Goal: Transaction & Acquisition: Purchase product/service

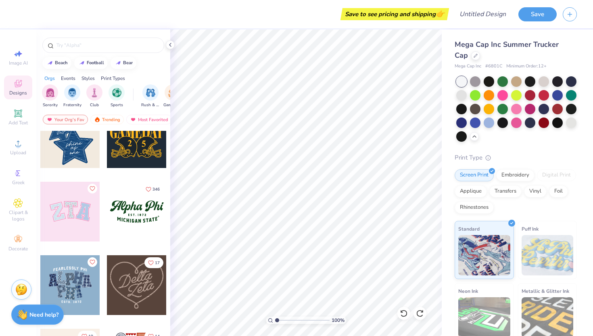
scroll to position [150, 0]
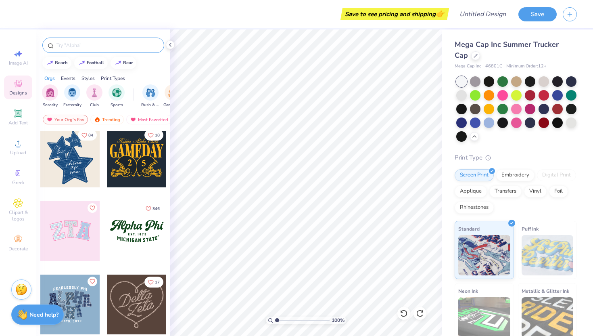
click at [99, 45] on input "text" at bounding box center [107, 45] width 103 height 8
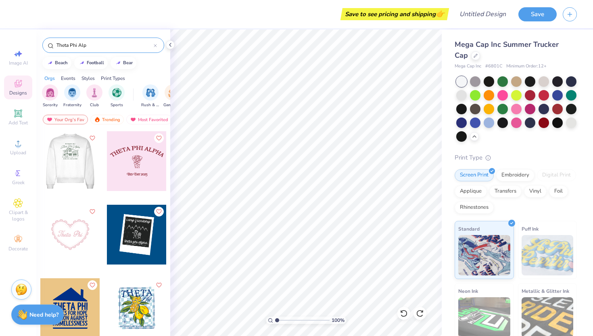
type input "Theta Phi Alp"
click at [67, 171] on div at bounding box center [70, 161] width 179 height 60
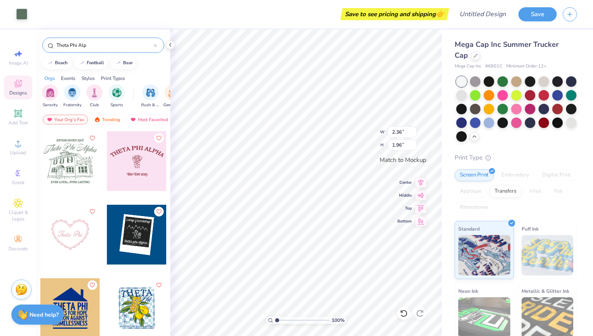
type input "2.36"
type input "1.96"
click at [414, 130] on input "2.37" at bounding box center [402, 131] width 29 height 11
click at [414, 130] on input "2.38" at bounding box center [402, 131] width 29 height 11
click at [414, 130] on input "2.39" at bounding box center [402, 131] width 29 height 11
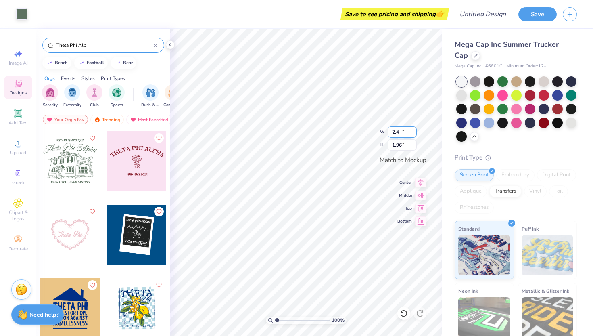
click at [414, 130] on input "2.4" at bounding box center [402, 131] width 29 height 11
type input "2.41"
click at [414, 130] on input "2.41" at bounding box center [402, 131] width 29 height 11
click at [413, 129] on input "2.41" at bounding box center [402, 131] width 29 height 11
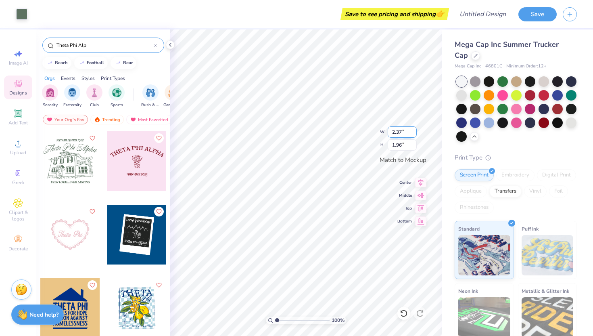
type input "2.37"
click at [413, 130] on input "2.37" at bounding box center [402, 131] width 29 height 11
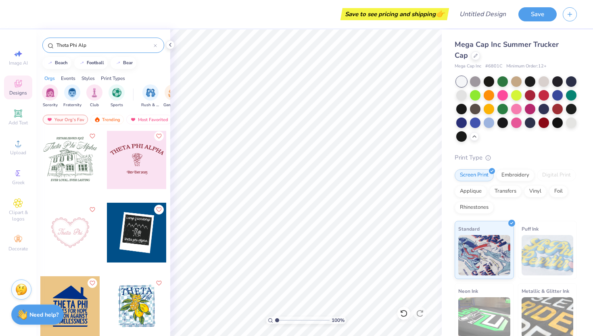
scroll to position [0, 0]
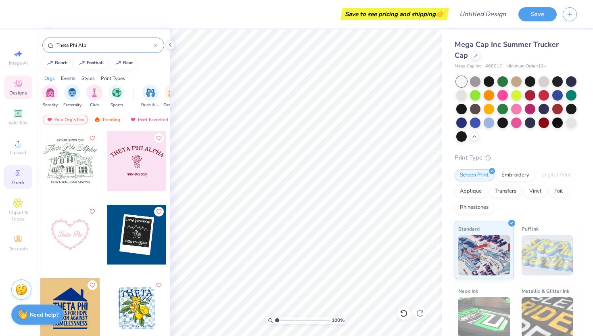
click at [14, 179] on span "Greek" at bounding box center [18, 182] width 13 height 6
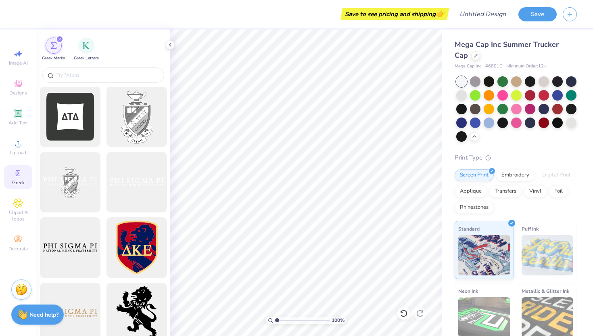
scroll to position [687, 0]
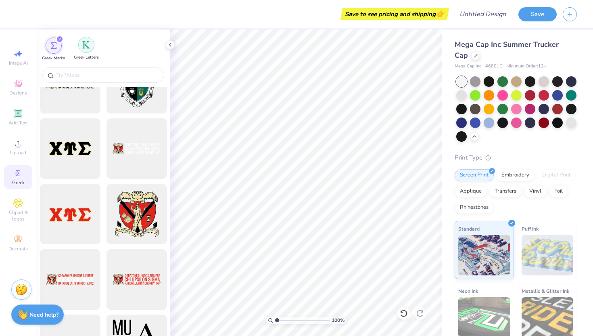
click at [85, 47] on img "filter for Greek Letters" at bounding box center [86, 45] width 8 height 8
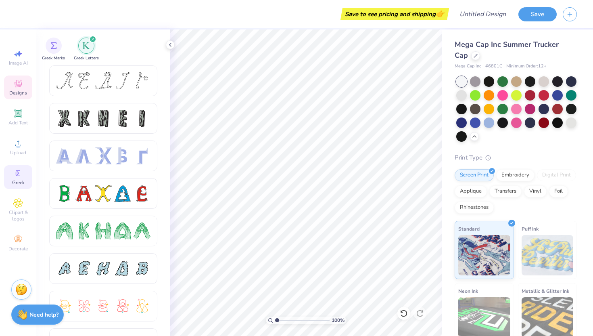
click at [21, 90] on span "Designs" at bounding box center [18, 93] width 18 height 6
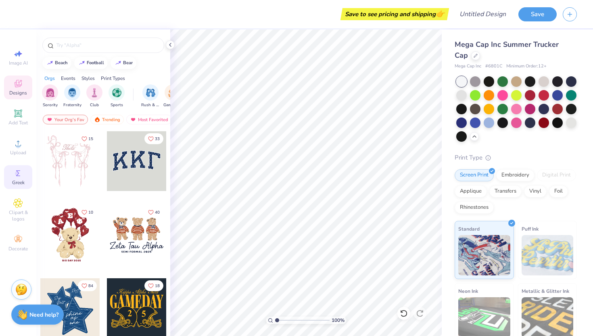
click at [17, 180] on span "Greek" at bounding box center [18, 182] width 13 height 6
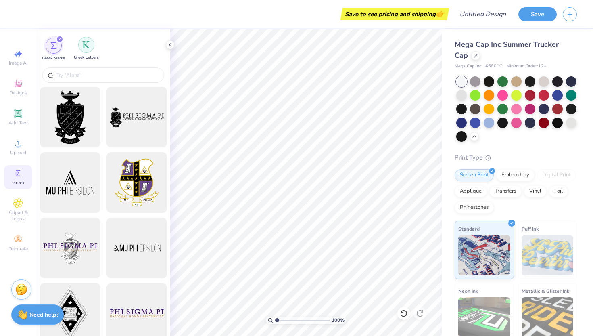
click at [84, 49] on div "filter for Greek Letters" at bounding box center [86, 45] width 16 height 16
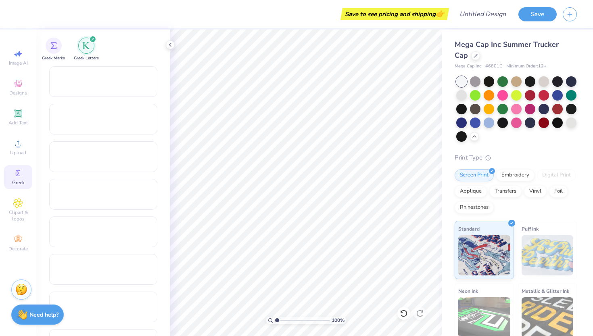
scroll to position [785, 0]
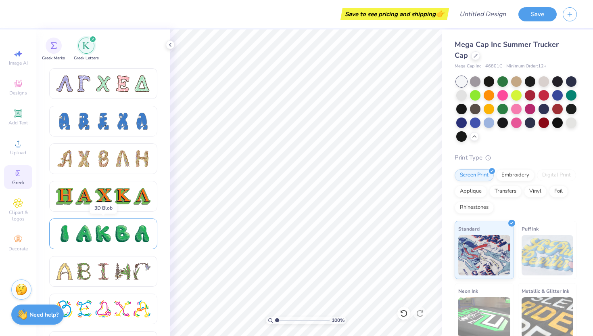
click at [96, 236] on div at bounding box center [103, 233] width 17 height 17
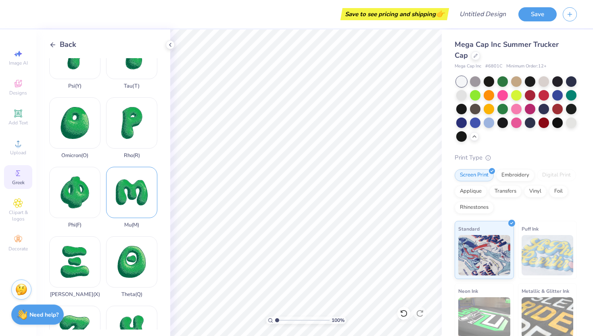
scroll to position [563, 0]
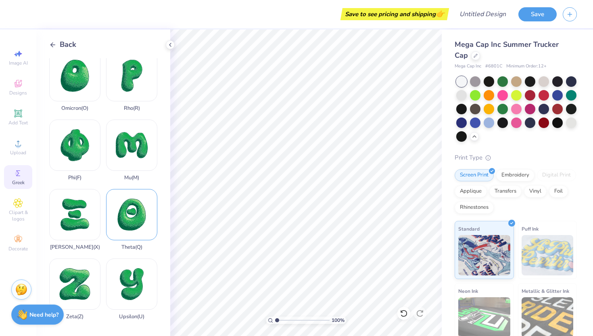
click at [143, 218] on div "Theta ( Q )" at bounding box center [131, 219] width 51 height 61
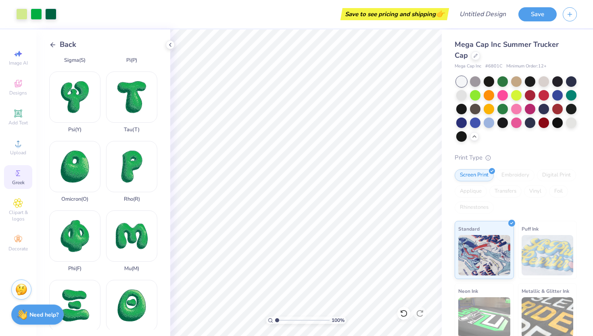
scroll to position [471, 0]
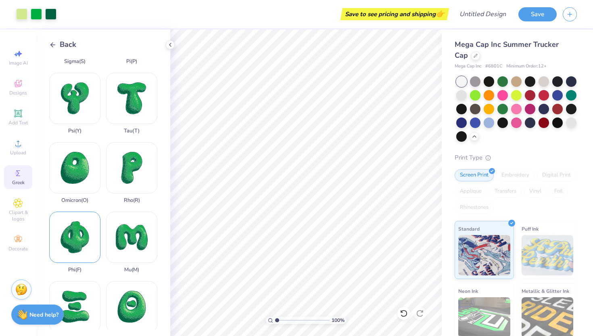
click at [83, 250] on div "Phi ( F )" at bounding box center [74, 241] width 51 height 61
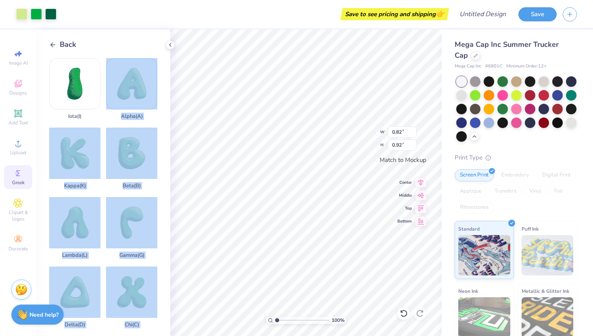
click at [311, 131] on div "Art colors Save to see pricing and shipping 👉 Design Title Save Image AI Design…" at bounding box center [296, 168] width 593 height 336
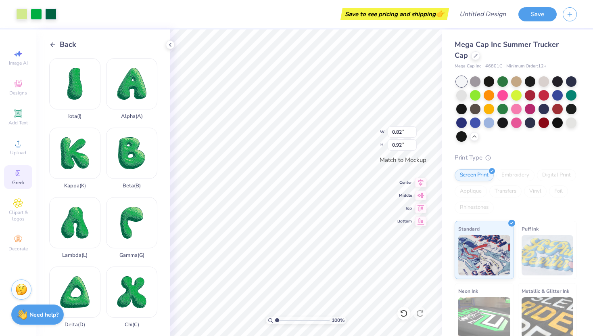
click at [159, 84] on div "Iota ( I ) Alpha ( A ) Kappa ( K ) Beta ( B ) Lambda ( L ) Gamma ( G ) [MEDICAL…" at bounding box center [109, 193] width 121 height 271
click at [140, 84] on div "Alpha ( A )" at bounding box center [131, 88] width 51 height 61
click at [169, 46] on icon at bounding box center [170, 45] width 6 height 6
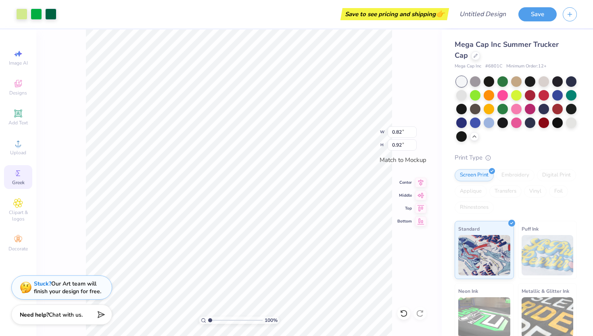
type input "0.89"
click at [35, 16] on div at bounding box center [36, 13] width 11 height 11
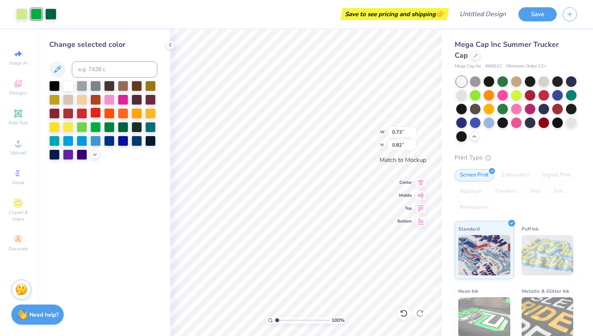
click at [95, 112] on div at bounding box center [95, 112] width 10 height 10
click at [52, 17] on div at bounding box center [50, 13] width 11 height 11
click at [52, 111] on div at bounding box center [54, 112] width 10 height 10
click at [148, 97] on div at bounding box center [150, 99] width 10 height 10
click at [21, 10] on div at bounding box center [21, 13] width 11 height 11
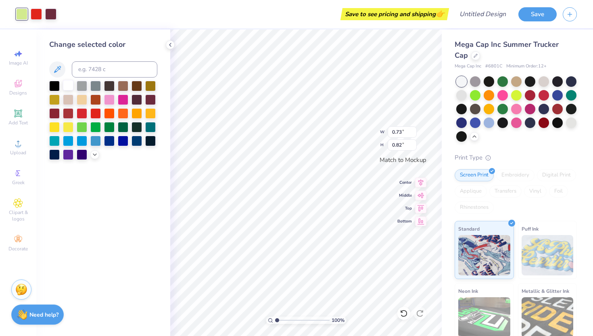
click at [69, 84] on div at bounding box center [68, 85] width 10 height 10
type input "0.82"
type input "0.92"
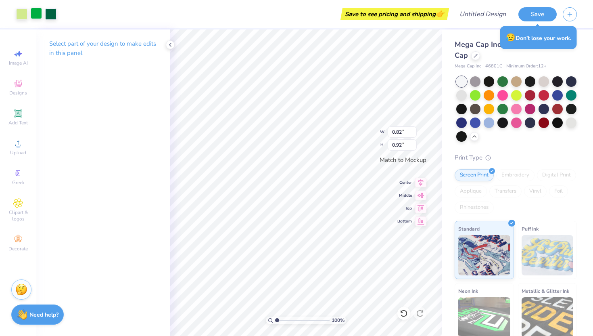
click at [35, 15] on div at bounding box center [36, 13] width 11 height 11
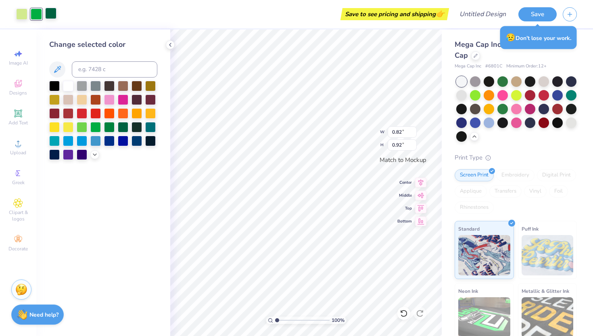
click at [84, 112] on div at bounding box center [82, 113] width 10 height 10
click at [53, 16] on div at bounding box center [50, 13] width 11 height 11
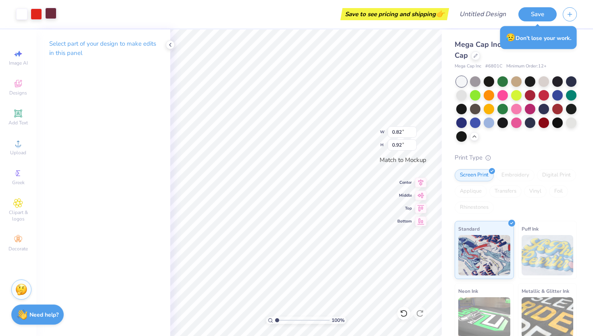
type input "0.73"
type input "0.82"
type input "0.92"
click at [53, 18] on div at bounding box center [50, 13] width 11 height 11
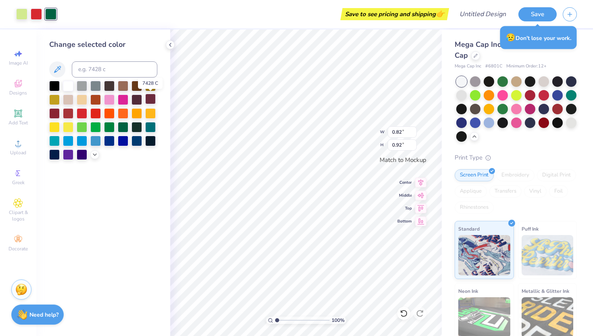
click at [151, 100] on div at bounding box center [150, 99] width 10 height 10
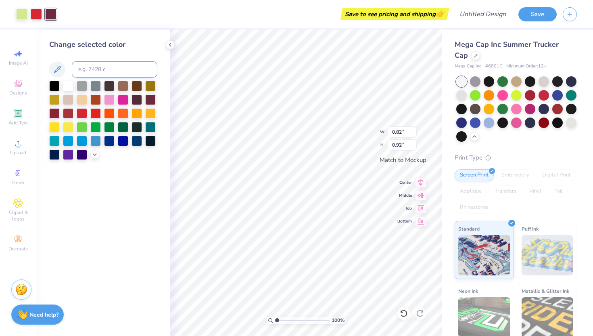
type input "0.73"
type input "0.82"
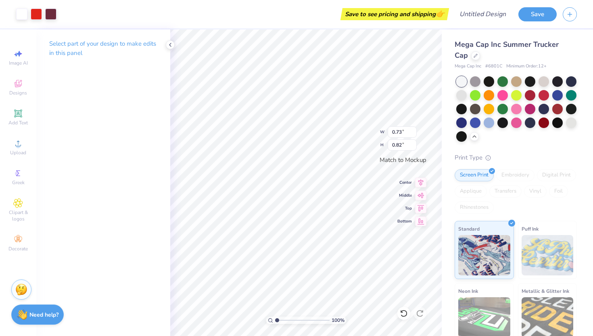
type input "0.82"
click at [24, 13] on div at bounding box center [21, 13] width 11 height 11
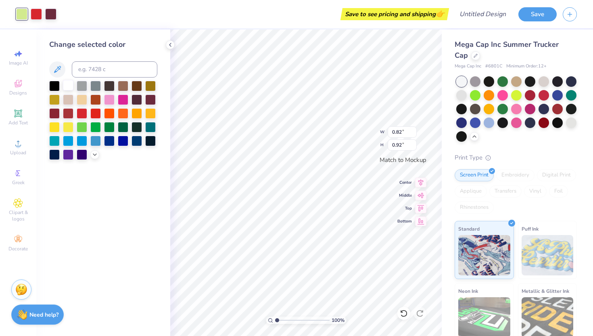
click at [68, 86] on div at bounding box center [68, 85] width 10 height 10
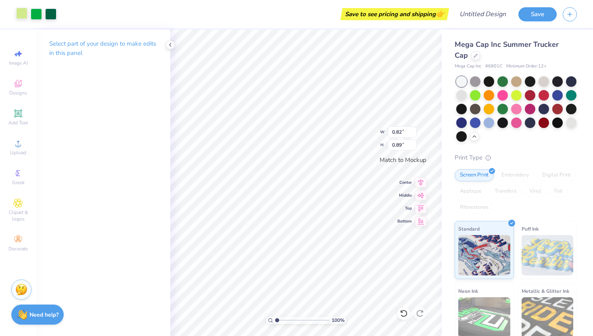
click at [23, 14] on div at bounding box center [21, 13] width 11 height 11
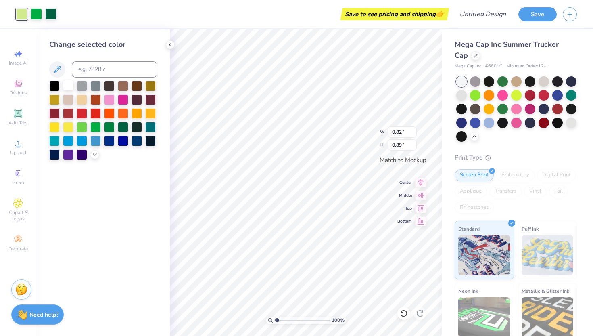
click at [68, 83] on div at bounding box center [68, 85] width 10 height 10
click at [36, 12] on div at bounding box center [36, 13] width 11 height 11
click at [81, 109] on div at bounding box center [82, 112] width 10 height 10
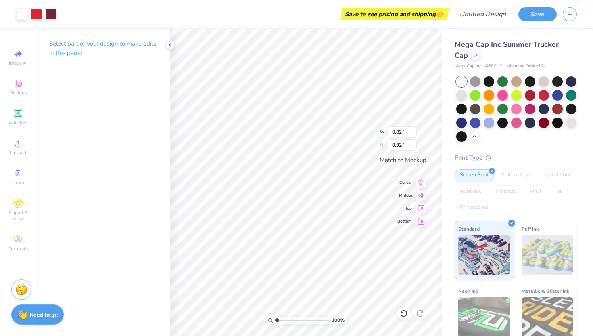
type input "0.89"
click at [48, 10] on div at bounding box center [50, 13] width 11 height 11
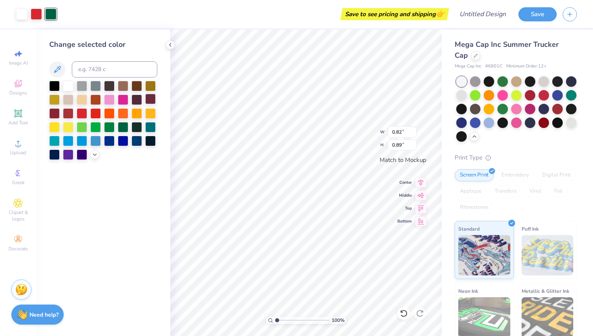
click at [149, 94] on div at bounding box center [150, 99] width 10 height 10
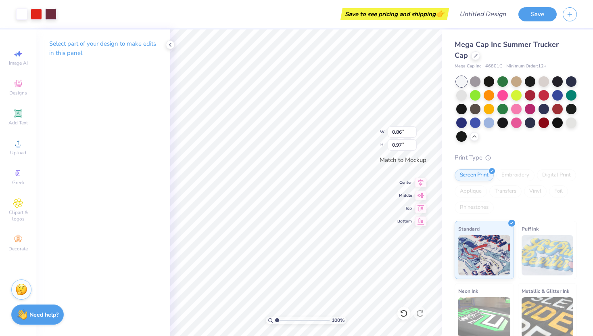
type input "0.86"
type input "0.97"
type input "0.82"
type input "0.92"
type input "1.08"
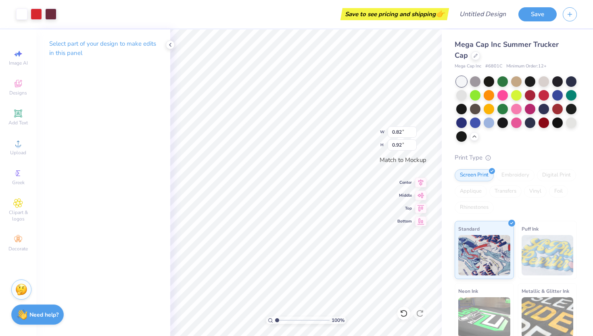
type input "1.21"
type input "1.12"
type input "1.27"
type input "1.08"
type input "1.21"
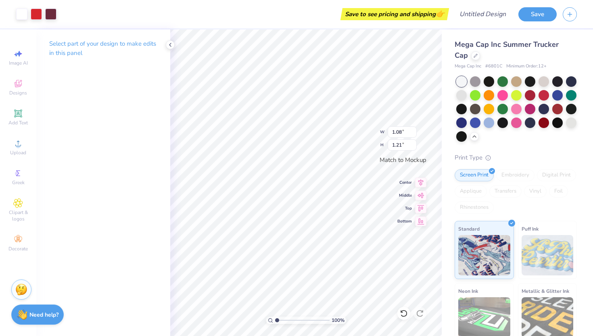
type input "1.12"
type input "1.27"
type input "1.08"
type input "1.21"
type input "1.23"
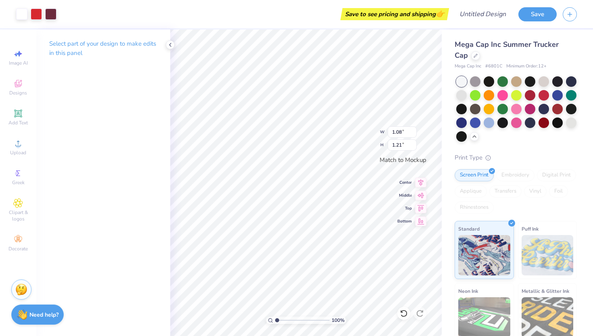
type input "1.39"
type input "1.16"
type input "1.30"
click at [413, 134] on input "1.15" at bounding box center [402, 131] width 29 height 11
click at [413, 134] on input "1.14" at bounding box center [402, 131] width 29 height 11
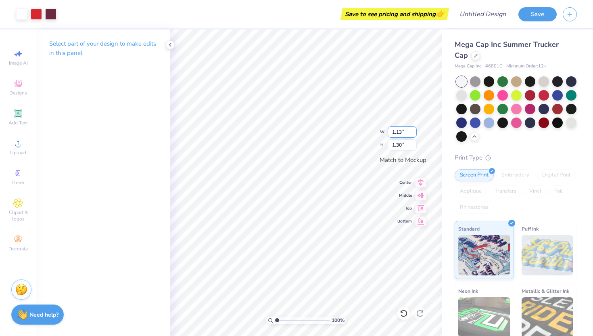
click at [413, 134] on input "1.13" at bounding box center [402, 131] width 29 height 11
type input "1.12"
click at [413, 134] on input "1.12" at bounding box center [402, 131] width 29 height 11
click at [413, 147] on input "1.29" at bounding box center [402, 144] width 29 height 11
click at [413, 147] on input "1.28" at bounding box center [402, 144] width 29 height 11
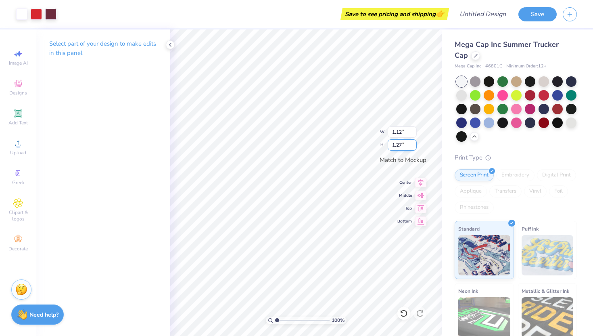
type input "1.27"
click at [413, 147] on input "1.27" at bounding box center [402, 144] width 29 height 11
type input "0.82"
type input "0.89"
type input "1.01"
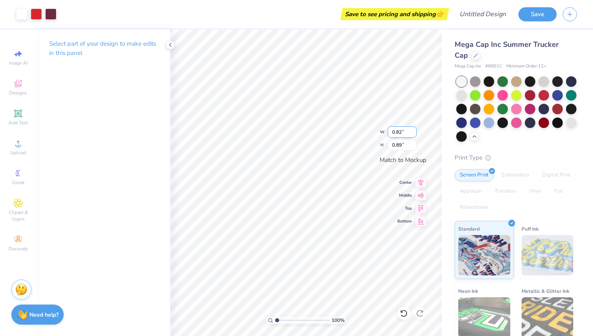
type input "1.11"
type input "1.12"
type input "1.26"
click at [414, 142] on input "1.27" at bounding box center [402, 144] width 29 height 11
type input "1.26"
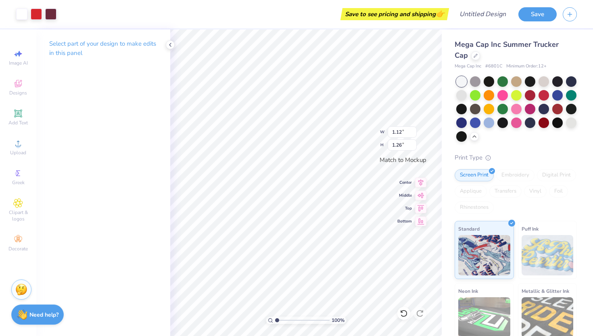
type input "1.22"
type input "1.13"
click at [414, 142] on input "1.25" at bounding box center [402, 144] width 29 height 11
click at [414, 142] on input "1.26" at bounding box center [402, 144] width 29 height 11
type input "1.27"
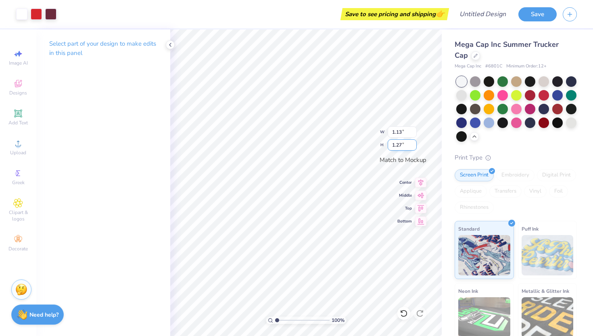
click at [414, 142] on input "1.27" at bounding box center [402, 144] width 29 height 11
type input "1.16"
type input "1.27"
type input "1.16"
type input "1.13"
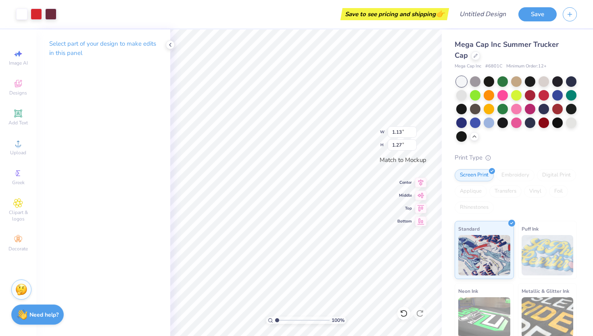
type input "1.16"
drag, startPoint x: 29, startPoint y: 112, endPoint x: 85, endPoint y: 128, distance: 58.7
click at [29, 112] on div "Add Text" at bounding box center [18, 117] width 28 height 24
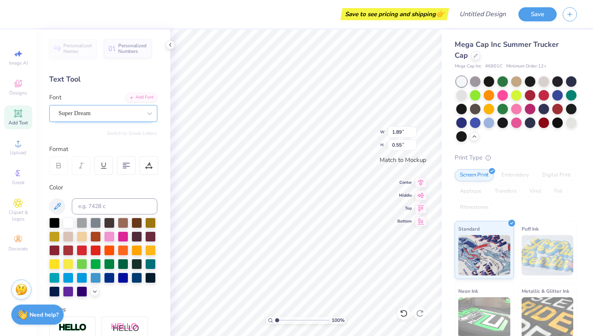
click at [100, 113] on div "Super Dream" at bounding box center [100, 113] width 85 height 13
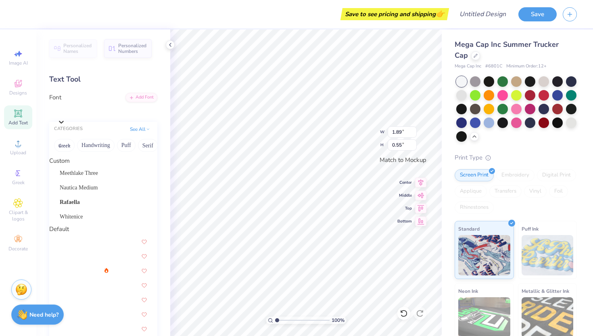
scroll to position [365, 0]
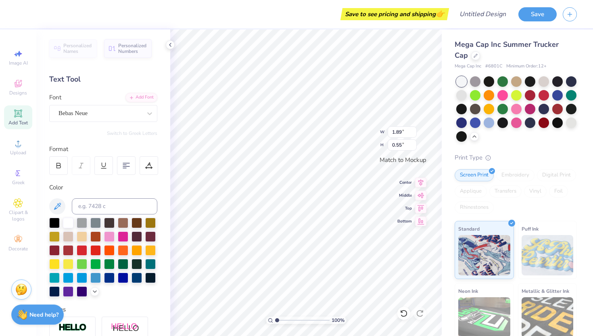
type input "1.16"
type textarea "T"
type textarea "UC GAMEDAY"
click at [54, 222] on div at bounding box center [54, 222] width 10 height 10
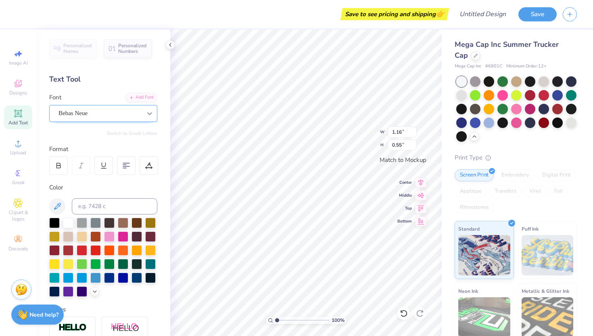
click at [130, 111] on div "Bebas Neue" at bounding box center [100, 113] width 85 height 13
click at [148, 114] on icon at bounding box center [149, 113] width 5 height 3
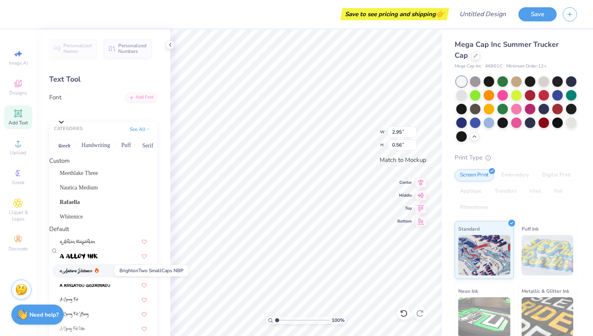
scroll to position [634, 0]
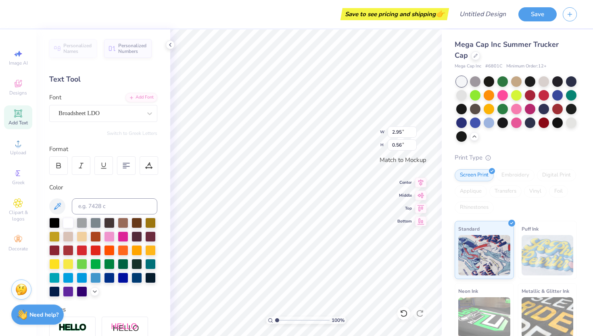
type input "4.04"
type input "0.41"
click at [399, 25] on div "Save to see pricing and shipping 👉" at bounding box center [234, 14] width 425 height 28
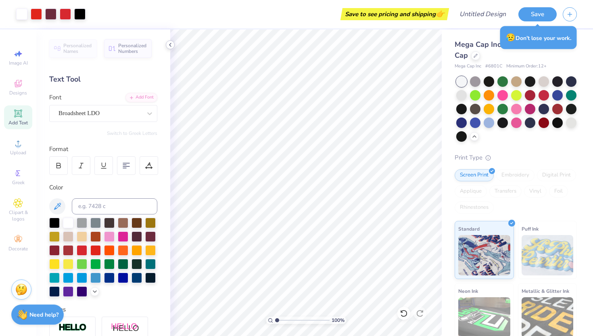
click at [168, 45] on icon at bounding box center [170, 45] width 6 height 6
click at [423, 219] on icon at bounding box center [420, 220] width 11 height 10
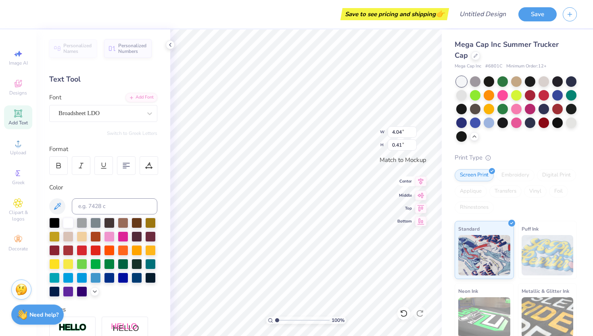
type input "1.12"
type input "1.27"
type input "1.16"
type input "2.84"
type input "0.29"
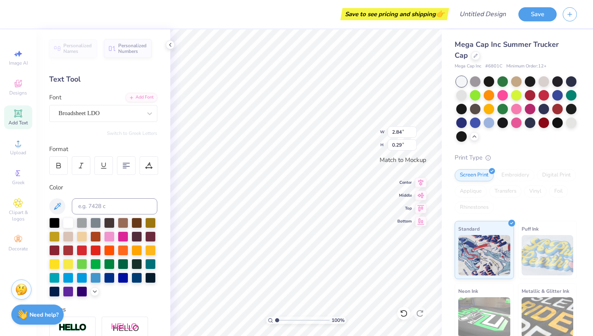
scroll to position [0, 2]
type textarea "UC FOOTBALL"
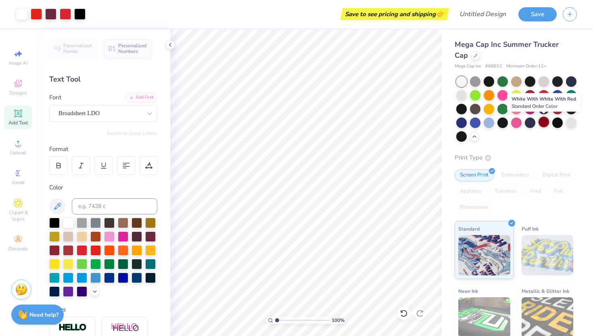
click at [542, 120] on div at bounding box center [544, 122] width 10 height 10
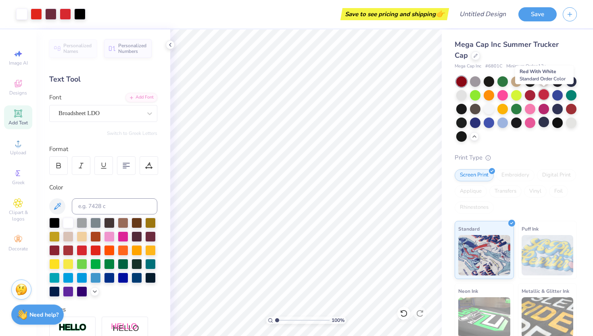
click at [544, 94] on div at bounding box center [544, 94] width 10 height 10
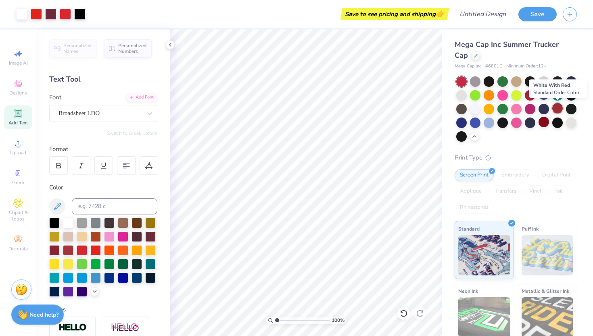
click at [555, 110] on div at bounding box center [557, 108] width 10 height 10
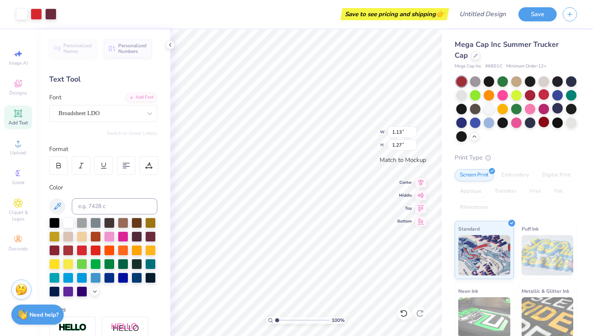
type input "1.13"
click at [405, 312] on icon at bounding box center [404, 313] width 8 height 8
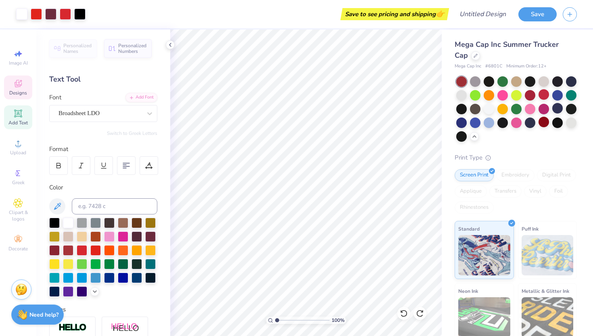
click at [15, 88] on div "Designs" at bounding box center [18, 87] width 28 height 24
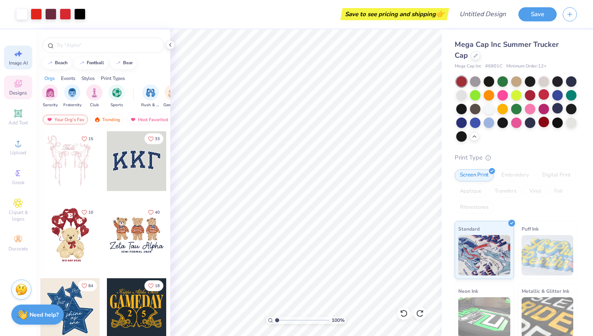
click at [19, 66] on div "Image AI" at bounding box center [18, 58] width 28 height 24
select select "4"
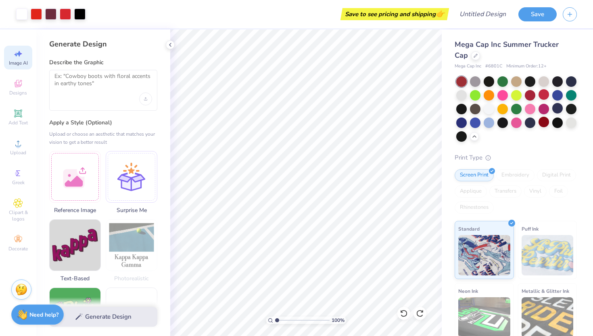
click at [113, 94] on div at bounding box center [103, 90] width 108 height 41
click at [94, 76] on textarea at bounding box center [103, 83] width 98 height 20
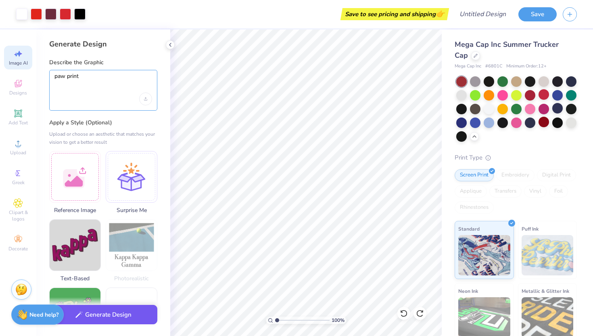
type textarea "paw print"
click at [87, 313] on button "Generate Design" at bounding box center [103, 315] width 108 height 20
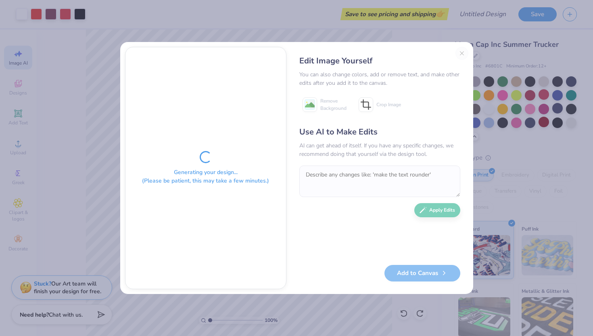
click at [460, 51] on div "Edit Image Yourself You can also change colors, add or remove text, and make ot…" at bounding box center [379, 168] width 177 height 242
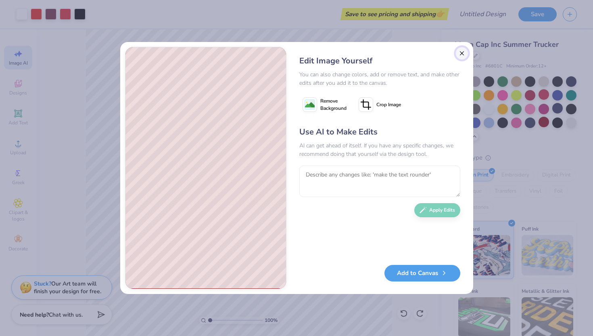
click at [462, 54] on button "Close" at bounding box center [461, 53] width 13 height 13
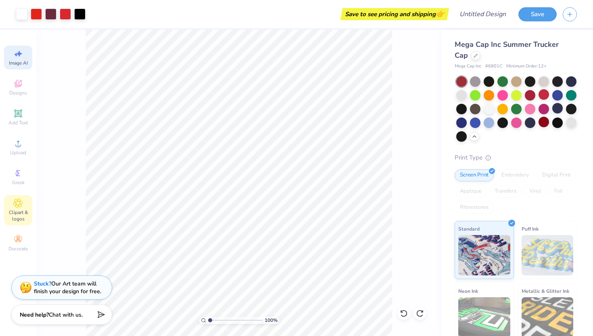
click at [18, 214] on span "Clipart & logos" at bounding box center [18, 215] width 28 height 13
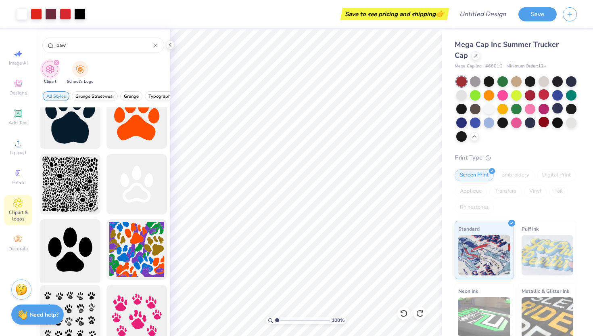
scroll to position [61, 0]
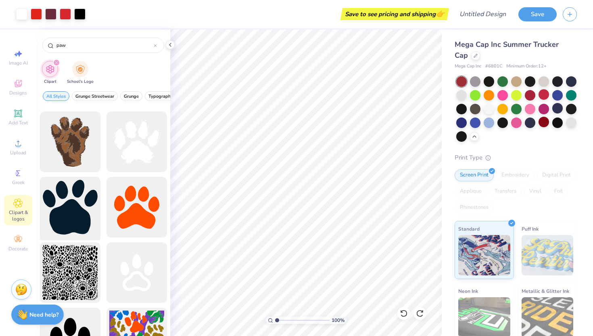
type input "paw"
click at [74, 215] on div at bounding box center [70, 207] width 67 height 67
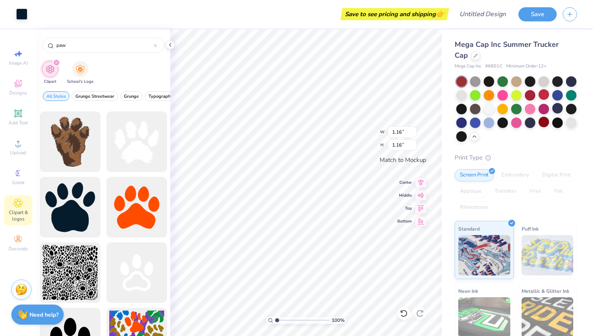
type input "1.16"
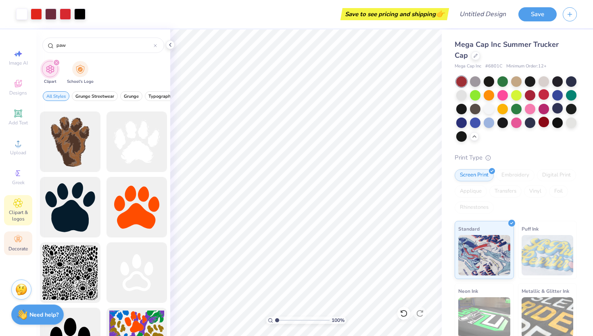
click at [12, 232] on div "Decorate" at bounding box center [18, 243] width 28 height 24
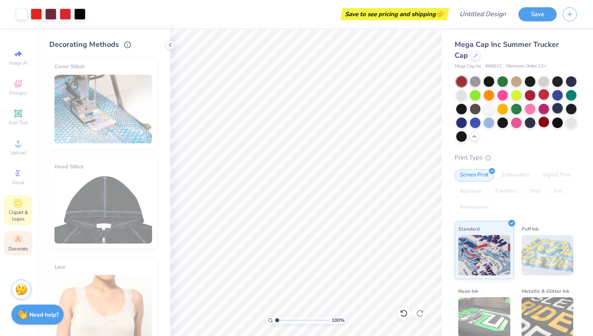
click at [17, 215] on span "Clipart & logos" at bounding box center [18, 215] width 28 height 13
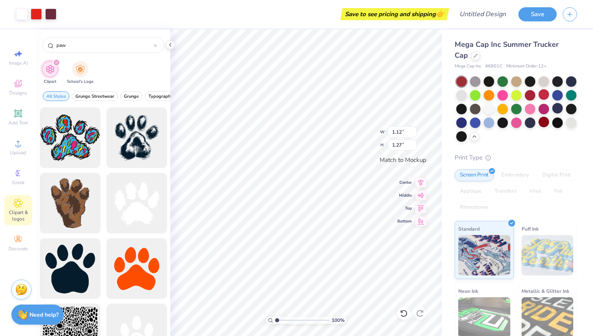
type input "1.13"
click at [170, 46] on polyline at bounding box center [170, 44] width 2 height 3
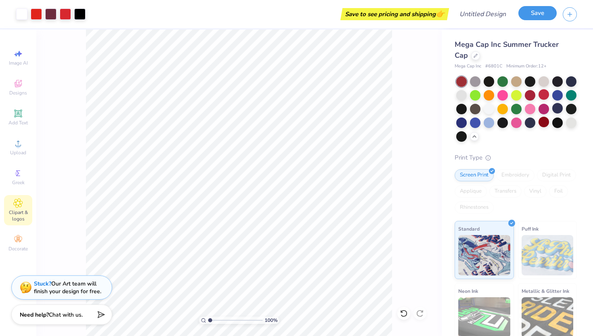
click at [534, 17] on button "Save" at bounding box center [537, 13] width 38 height 14
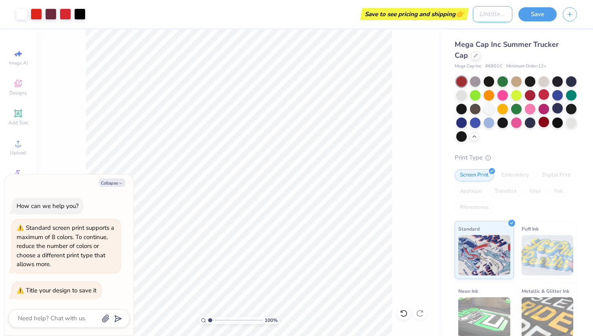
type textarea "x"
click at [477, 13] on input "Design Title" at bounding box center [493, 14] width 40 height 16
type input "U"
type textarea "x"
type input "UC"
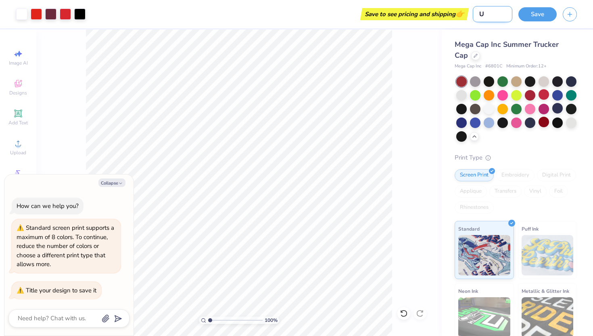
type textarea "x"
type input "UC"
type textarea "x"
type input "UC G"
type textarea "x"
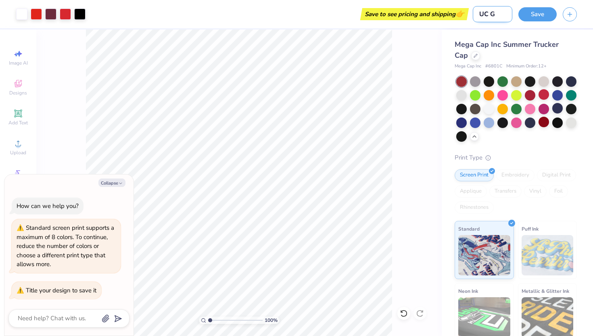
type input "UC GA"
type textarea "x"
type input "UC GAM"
type textarea "x"
type input "UC GAME"
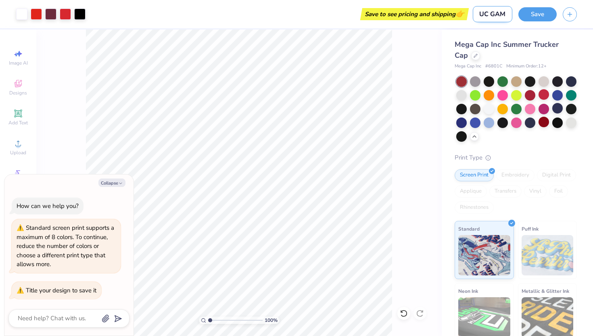
type textarea "x"
type input "UC GAMED"
type textarea "x"
type input "UC GAMEDA"
type textarea "x"
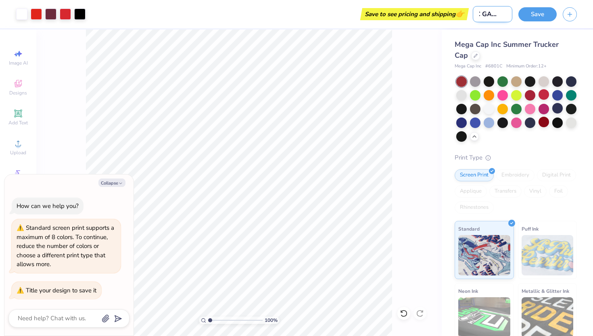
type input "UC GAMEDAY"
type textarea "x"
type input "UC GAMEDAY"
click at [530, 9] on button "Save" at bounding box center [537, 13] width 38 height 14
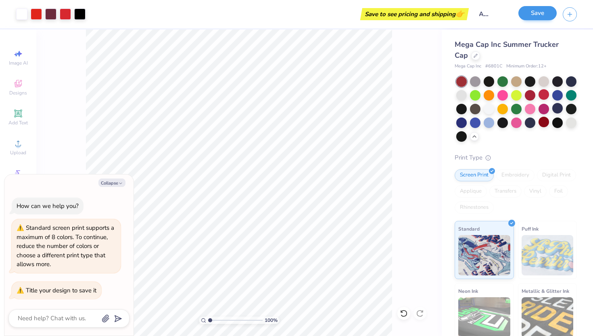
scroll to position [0, 0]
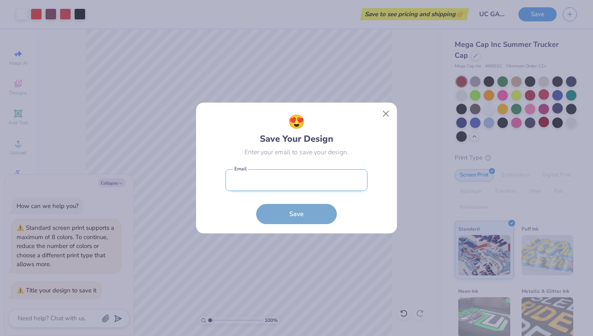
click at [312, 184] on input "email" at bounding box center [296, 180] width 142 height 22
type input "[PERSON_NAME][EMAIL_ADDRESS][PERSON_NAME][DOMAIN_NAME]"
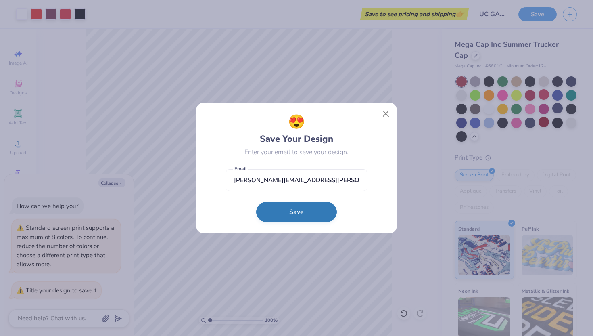
click at [304, 205] on button "Save" at bounding box center [296, 212] width 81 height 20
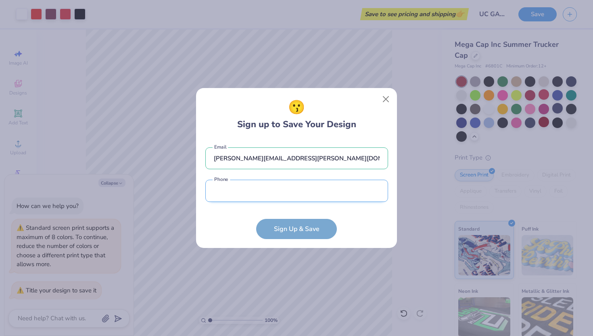
click at [302, 197] on input "tel" at bounding box center [296, 191] width 183 height 22
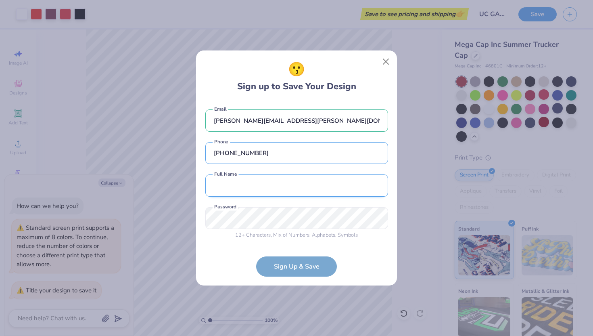
type input "[PHONE_NUMBER]"
click at [298, 174] on input "text" at bounding box center [296, 185] width 183 height 22
type input "[PERSON_NAME]"
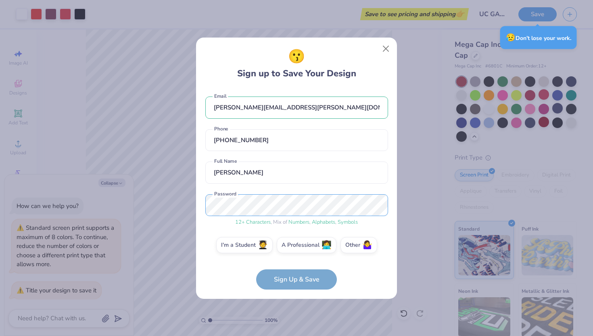
scroll to position [4, 0]
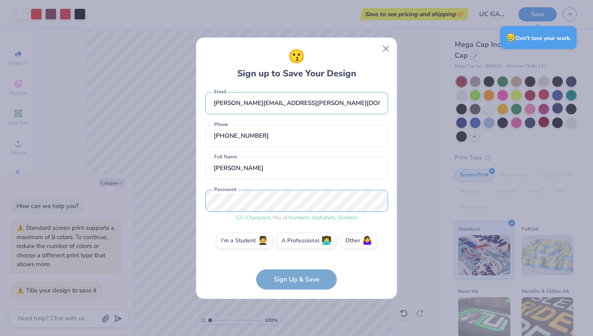
type textarea "x"
click at [303, 273] on form "[PERSON_NAME][EMAIL_ADDRESS][PERSON_NAME][DOMAIN_NAME] Email [PHONE_NUMBER] Pho…" at bounding box center [296, 188] width 183 height 201
click at [263, 236] on span "🧑‍🎓" at bounding box center [263, 238] width 10 height 9
click at [294, 244] on input "I'm a Student 🧑‍🎓" at bounding box center [296, 246] width 5 height 5
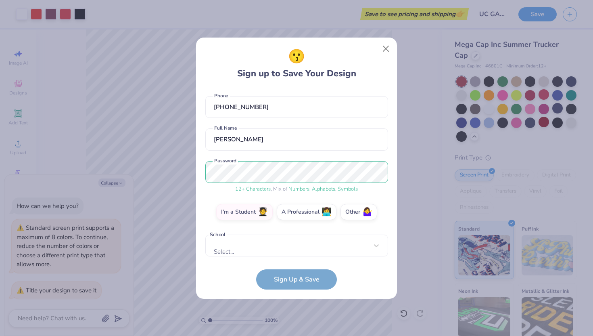
click at [302, 292] on div "😗 Sign up to Save Your Design [PERSON_NAME][EMAIL_ADDRESS][PERSON_NAME][DOMAIN_…" at bounding box center [296, 168] width 201 height 261
click at [292, 244] on div "Select..." at bounding box center [296, 245] width 183 height 22
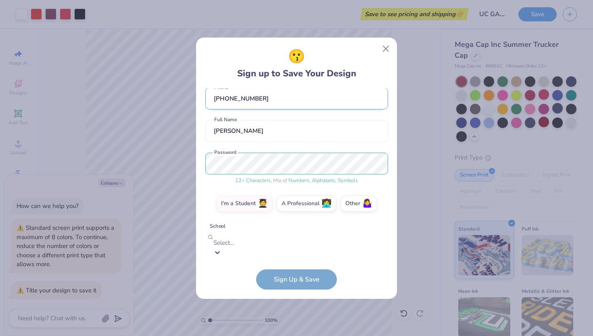
click at [286, 113] on div "[PERSON_NAME][EMAIL_ADDRESS][PERSON_NAME][DOMAIN_NAME] Email [PHONE_NUMBER] Pho…" at bounding box center [296, 172] width 183 height 168
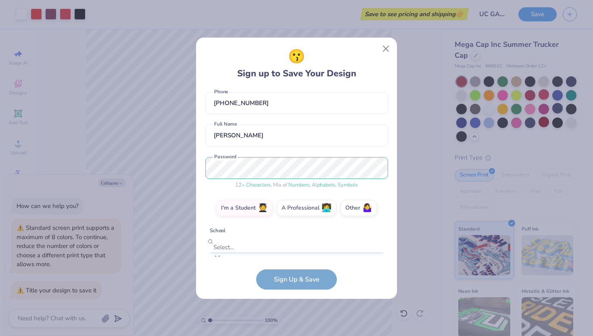
click at [220, 242] on div "Select is focused ,type to refine list, press Down to open the menu, Select..." at bounding box center [296, 241] width 183 height 22
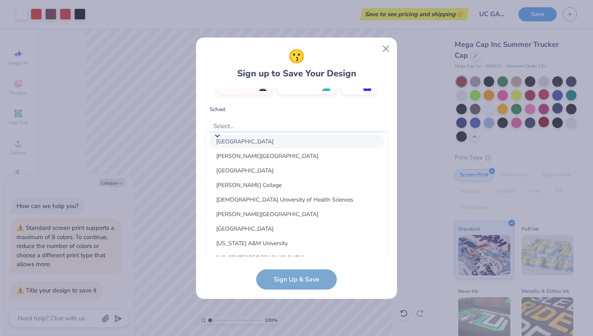
click at [243, 121] on div "[PERSON_NAME][EMAIL_ADDRESS][PERSON_NAME][DOMAIN_NAME] Email [PHONE_NUMBER] Pho…" at bounding box center [296, 172] width 183 height 168
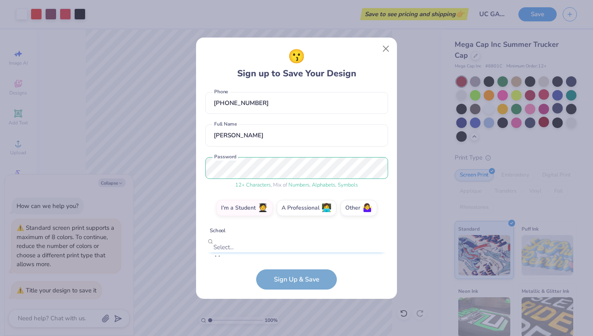
click at [244, 243] on div "Select is focused ,type to refine list, press Down to open the menu, Select..." at bounding box center [296, 241] width 183 height 22
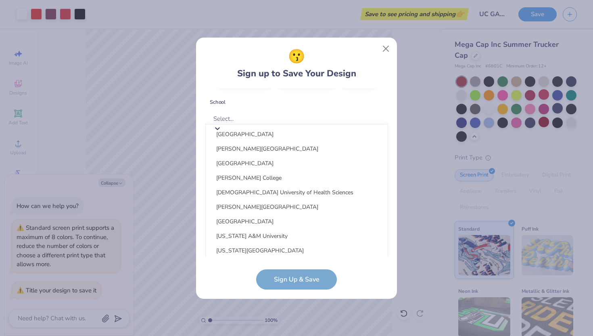
scroll to position [37, 0]
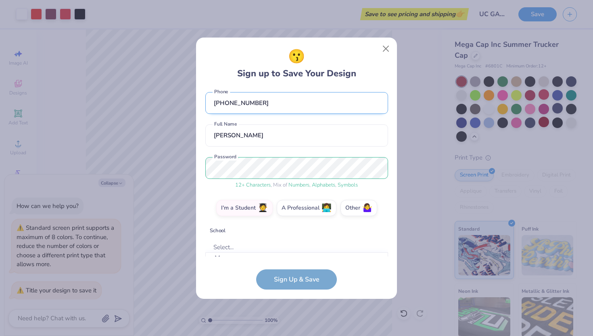
click at [211, 112] on div "[PERSON_NAME][EMAIL_ADDRESS][PERSON_NAME][DOMAIN_NAME] Email [PHONE_NUMBER] Pho…" at bounding box center [296, 172] width 183 height 168
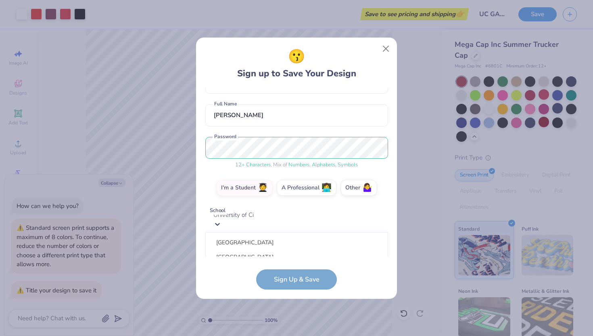
scroll to position [158, 0]
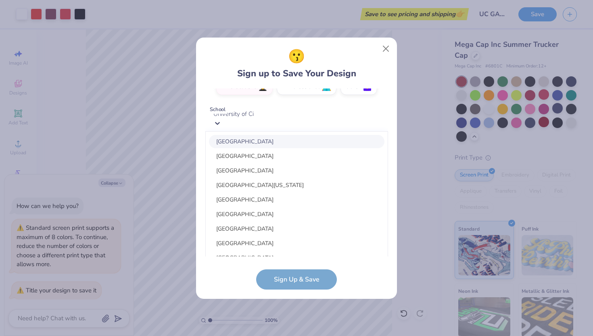
click at [270, 148] on div "[GEOGRAPHIC_DATA]" at bounding box center [296, 141] width 175 height 13
type input "University of Ci"
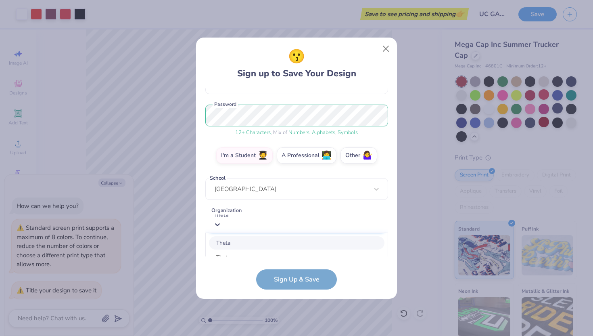
scroll to position [190, 0]
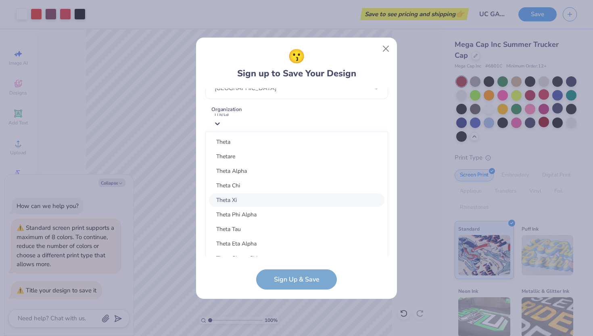
click at [270, 207] on div "Theta Xi" at bounding box center [296, 199] width 175 height 13
type input "Theta"
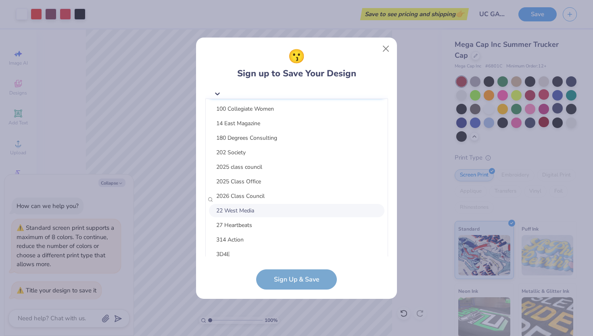
click at [270, 209] on div "option focused, 8 of 15. 15 results available. Use Up and Down to choose option…" at bounding box center [296, 199] width 183 height 246
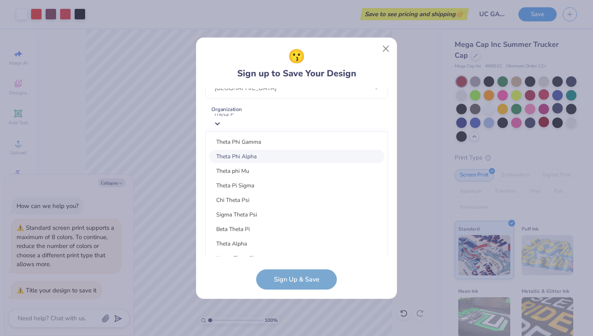
click at [239, 158] on div "Theta Phi Alpha" at bounding box center [296, 156] width 175 height 13
type input "Theta P"
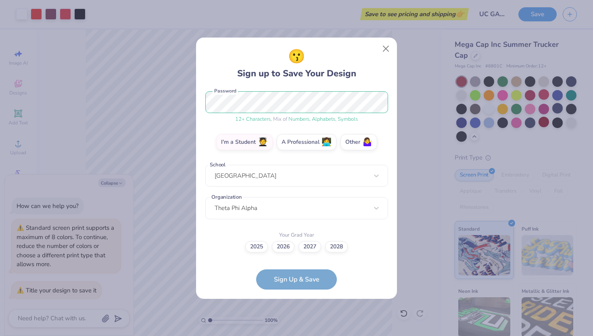
scroll to position [102, 0]
click at [312, 247] on label "2027" at bounding box center [310, 245] width 23 height 11
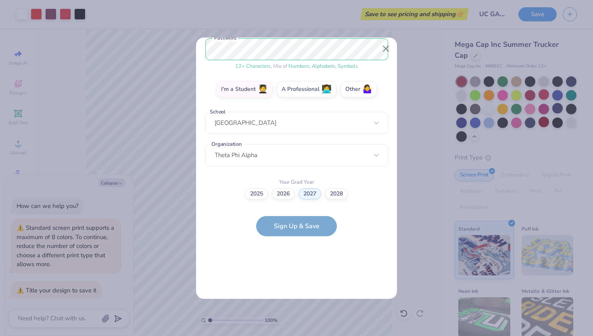
scroll to position [0, 0]
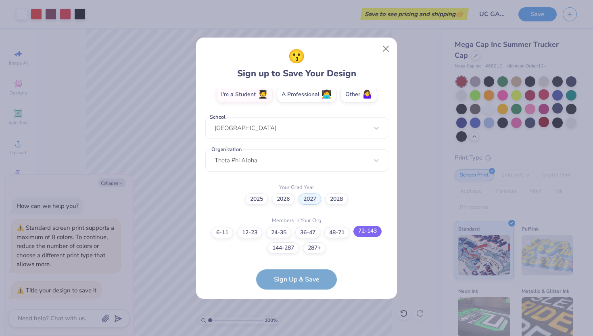
click at [374, 228] on label "72-143" at bounding box center [367, 230] width 28 height 11
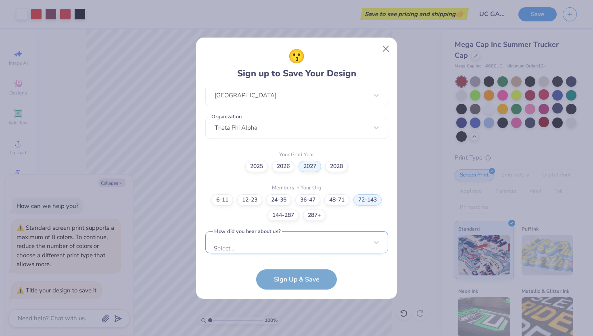
click at [304, 242] on div "Select..." at bounding box center [296, 242] width 183 height 22
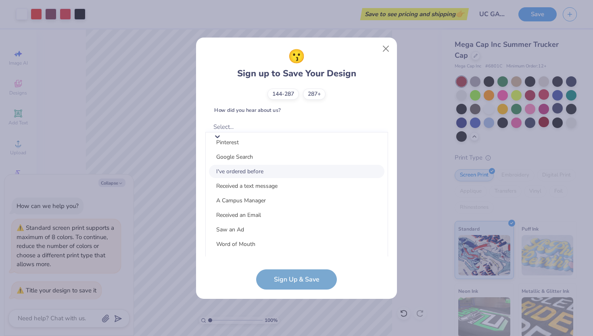
scroll to position [16, 0]
click at [290, 252] on div "LinkedIn" at bounding box center [296, 258] width 175 height 13
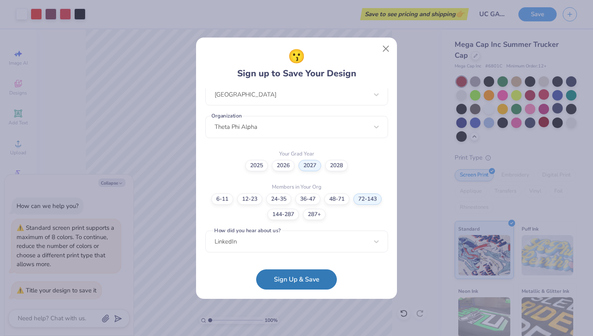
scroll to position [183, 0]
click at [294, 274] on button "Sign Up & Save" at bounding box center [296, 277] width 81 height 20
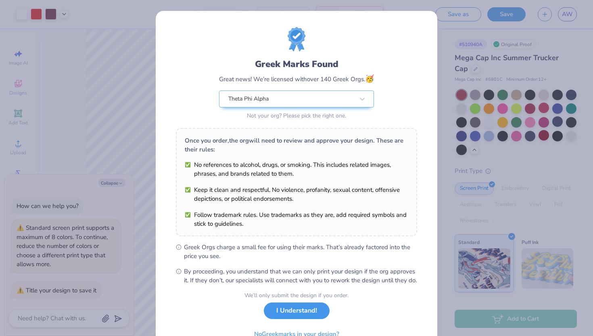
click at [285, 315] on button "I Understand!" at bounding box center [297, 310] width 66 height 17
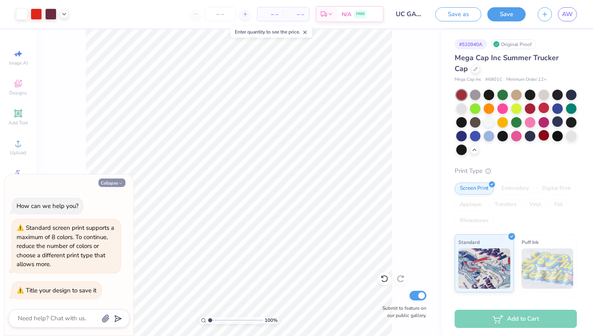
click at [119, 183] on icon "button" at bounding box center [120, 183] width 5 height 5
type textarea "x"
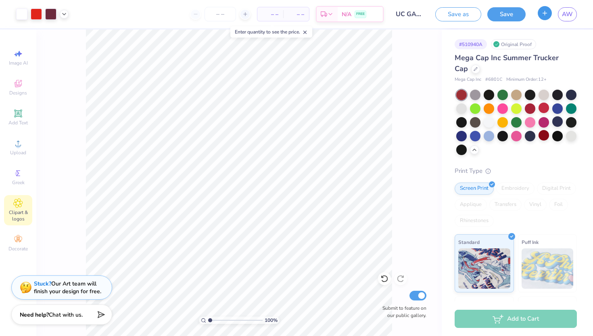
click at [545, 12] on line "button" at bounding box center [545, 13] width 0 height 4
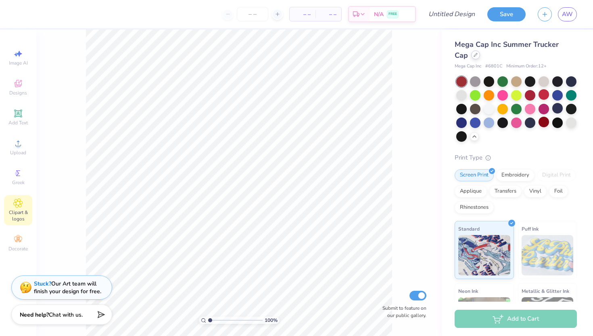
click at [471, 57] on div at bounding box center [475, 54] width 9 height 9
